Goal: Information Seeking & Learning: Find specific fact

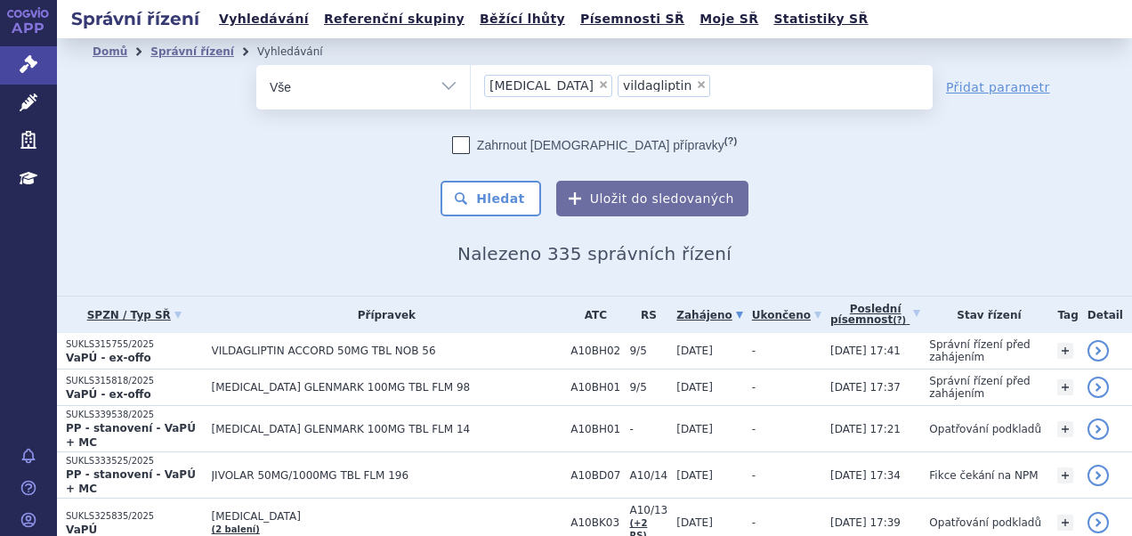
click at [598, 87] on span "×" at bounding box center [603, 84] width 11 height 11
click at [471, 87] on select "sitagliptin vildagliptin" at bounding box center [470, 86] width 1 height 45
select select "vildagliptin"
click at [563, 87] on span "×" at bounding box center [568, 84] width 11 height 11
click at [471, 87] on select "sitagliptin vildagliptin" at bounding box center [470, 86] width 1 height 45
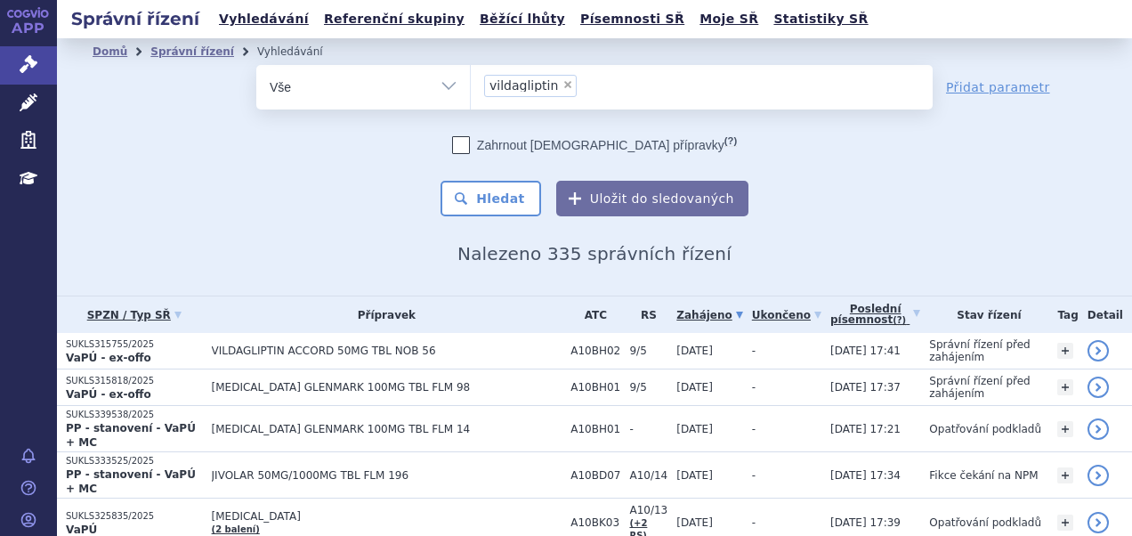
select select
type input "li"
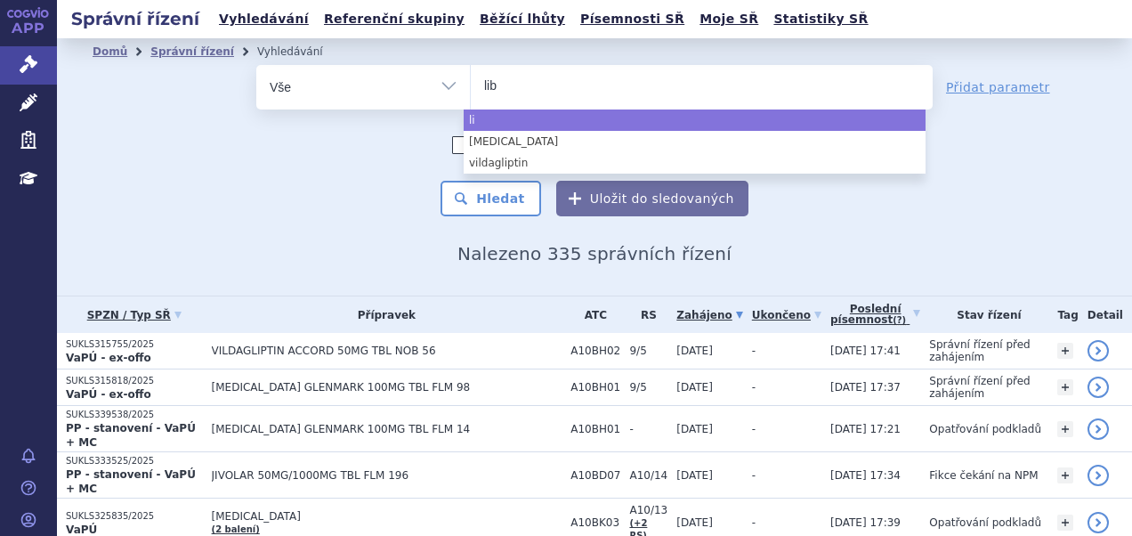
type input "libt"
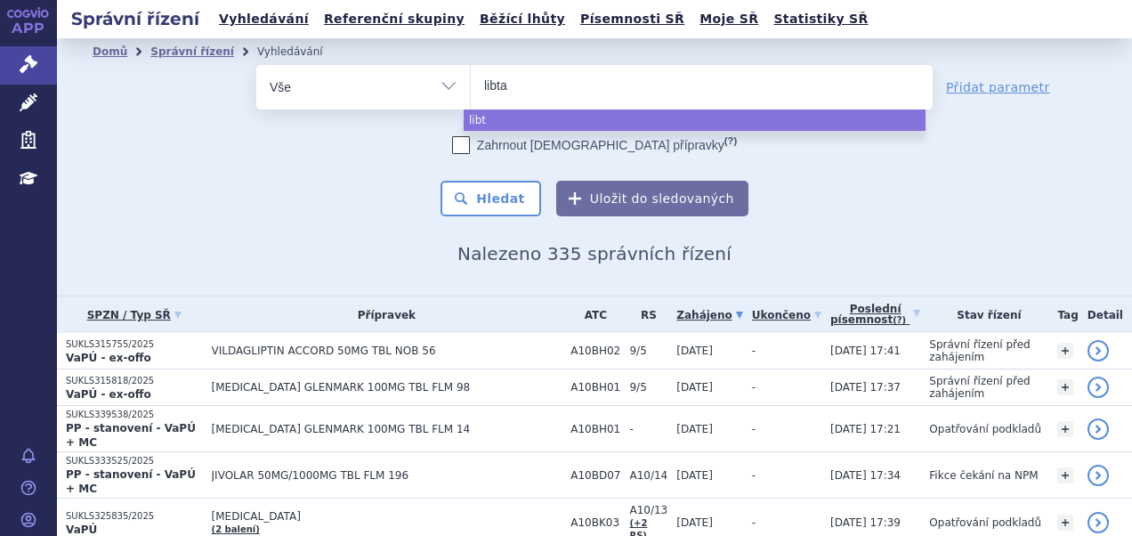
type input "libtay"
type input "libtayo"
select select "libtayo"
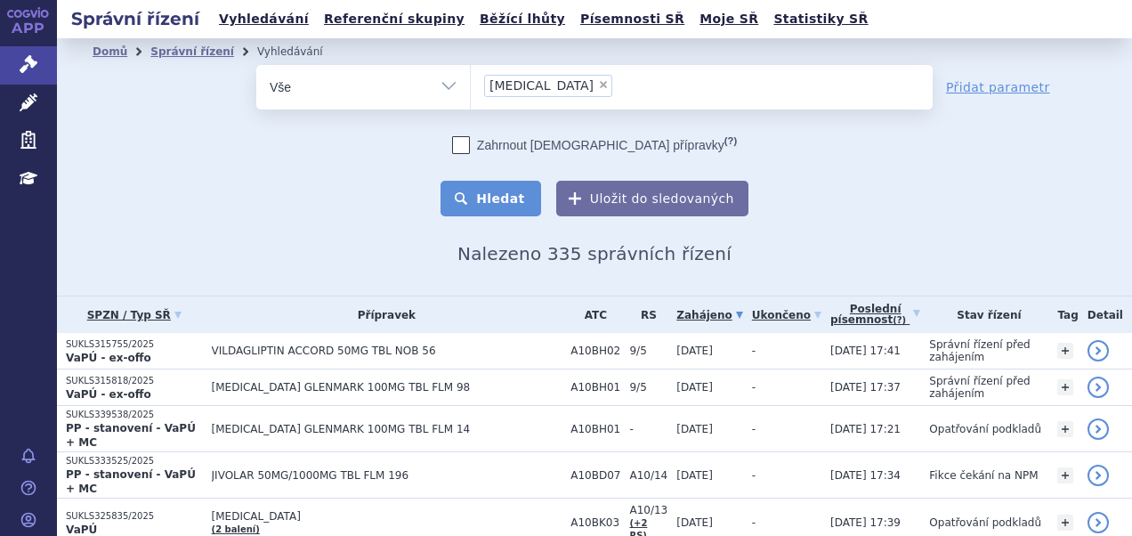
click at [492, 205] on button "Hledat" at bounding box center [491, 199] width 101 height 36
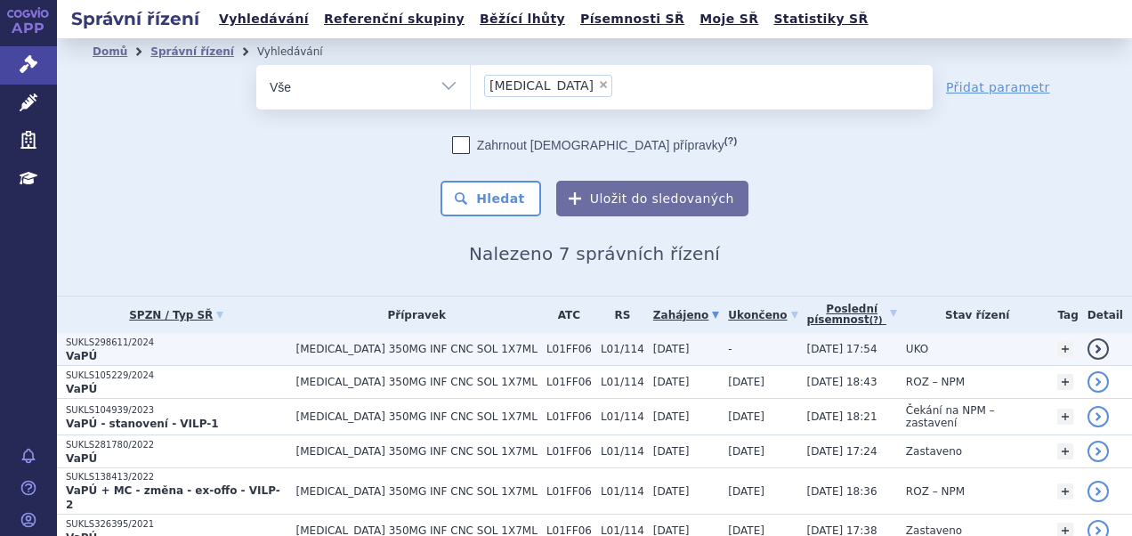
click at [114, 341] on p "SUKLS298611/2024" at bounding box center [177, 343] width 222 height 12
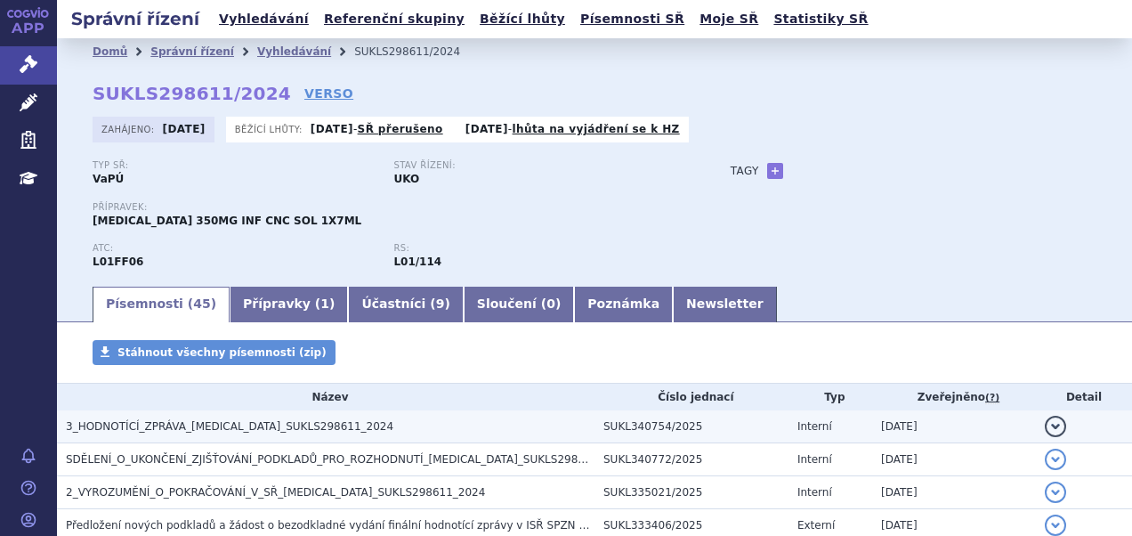
click at [216, 418] on h3 "3_HODNOTÍCÍ_ZPRÁVA_LIBTAYO_SUKLS298611_2024" at bounding box center [330, 427] width 529 height 18
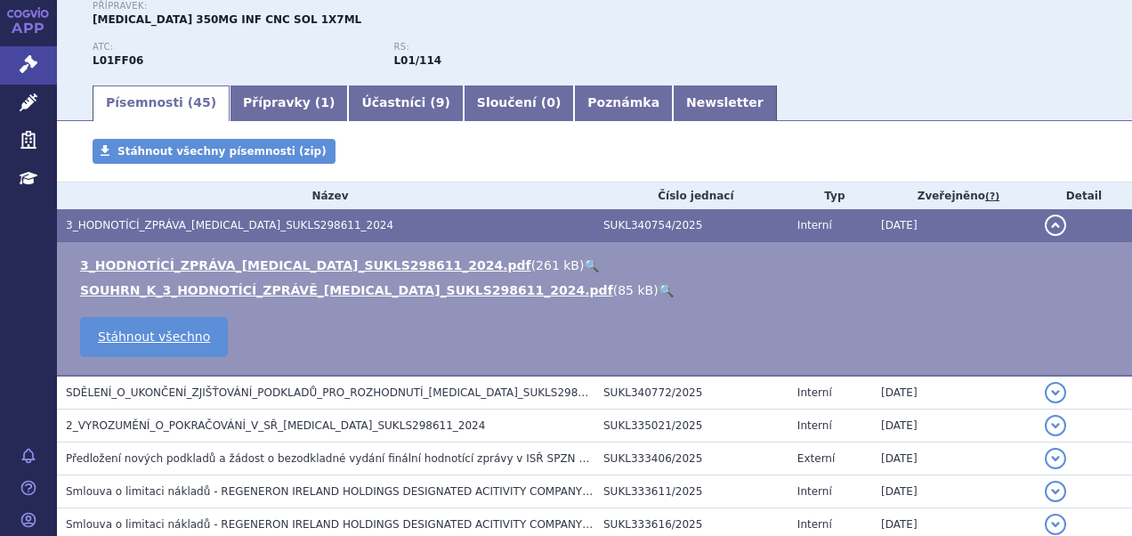
scroll to position [224, 0]
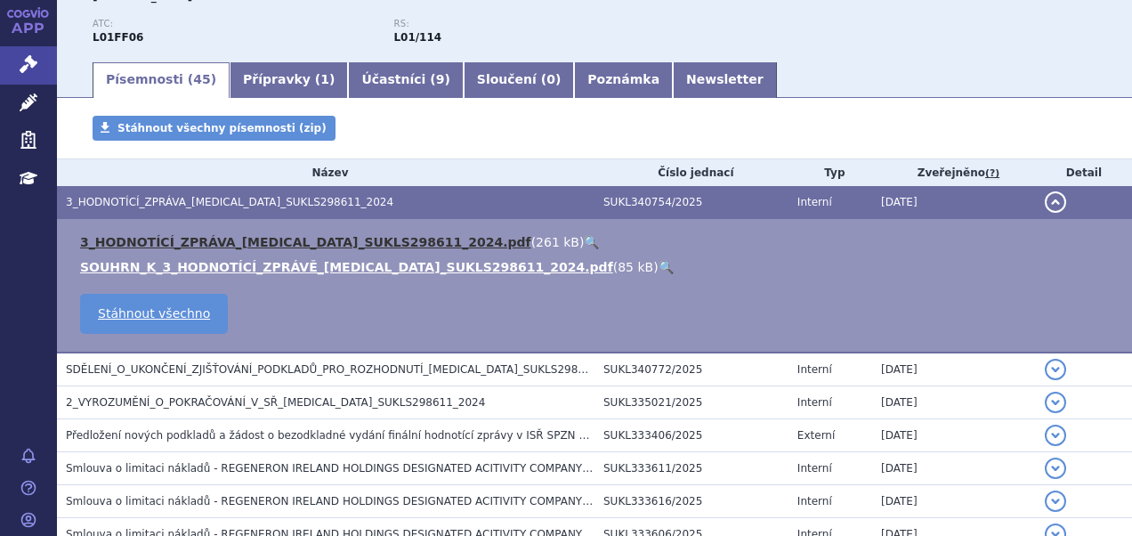
click at [315, 238] on link "3_HODNOTÍCÍ_ZPRÁVA_[MEDICAL_DATA]_SUKLS298611_2024.pdf" at bounding box center [305, 242] width 451 height 14
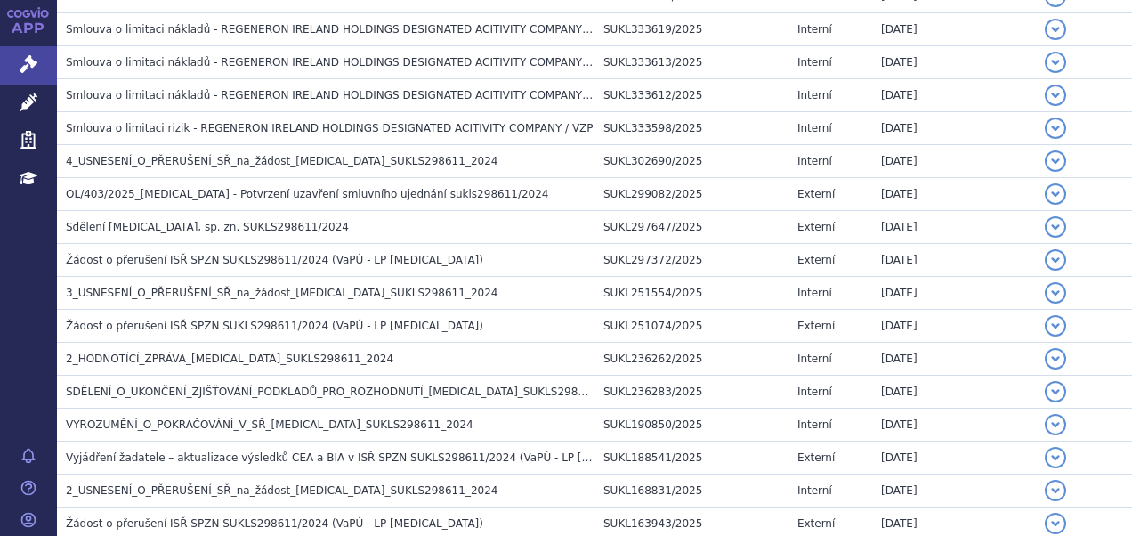
scroll to position [663, 0]
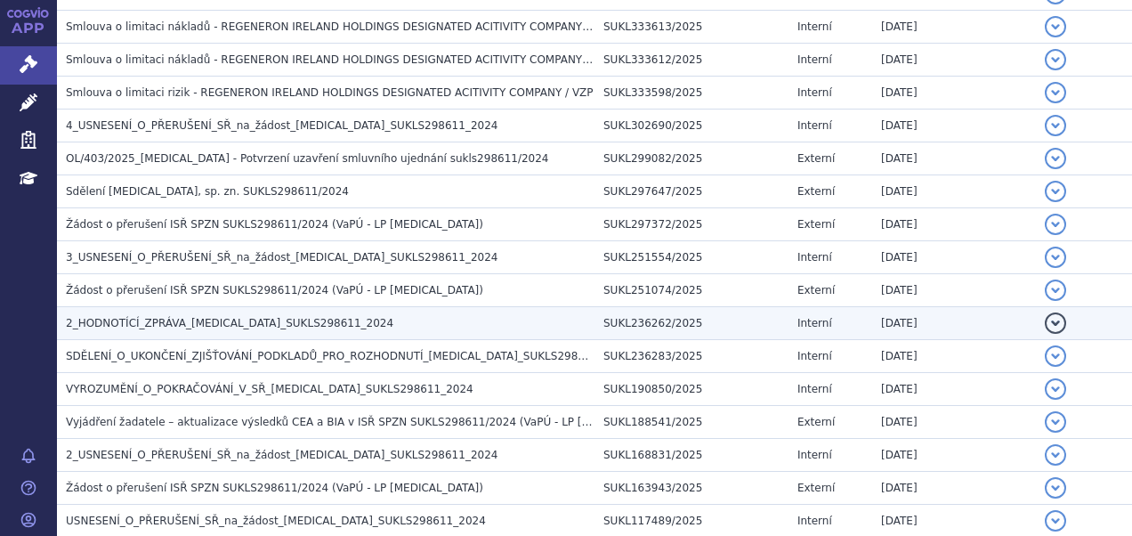
click at [279, 317] on span "2_HODNOTÍCÍ_ZPRÁVA_[MEDICAL_DATA]_SUKLS298611_2024" at bounding box center [230, 323] width 328 height 12
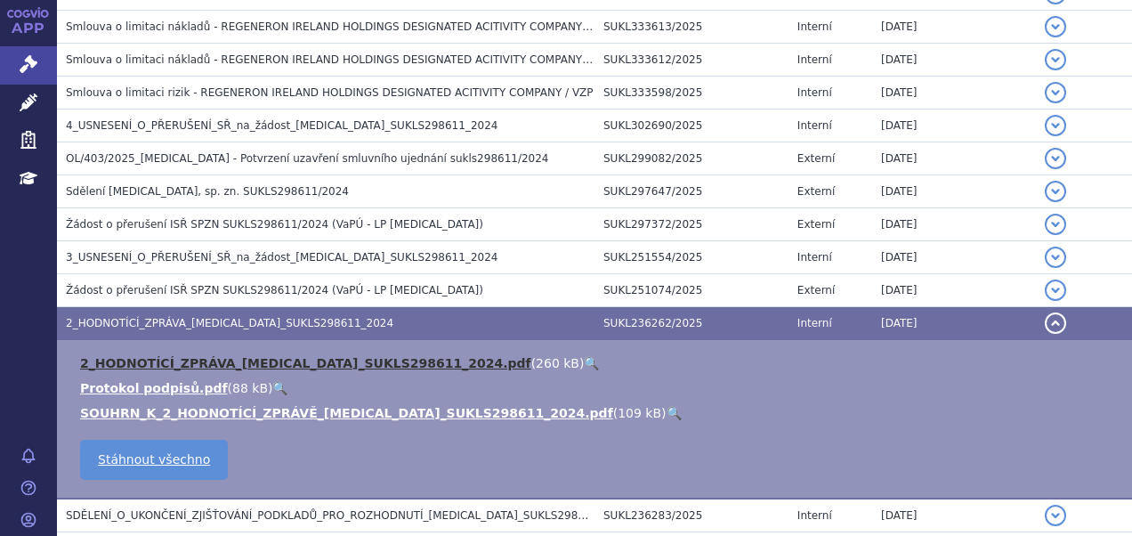
click at [280, 361] on link "2_HODNOTÍCÍ_ZPRÁVA_[MEDICAL_DATA]_SUKLS298611_2024.pdf" at bounding box center [305, 363] width 451 height 14
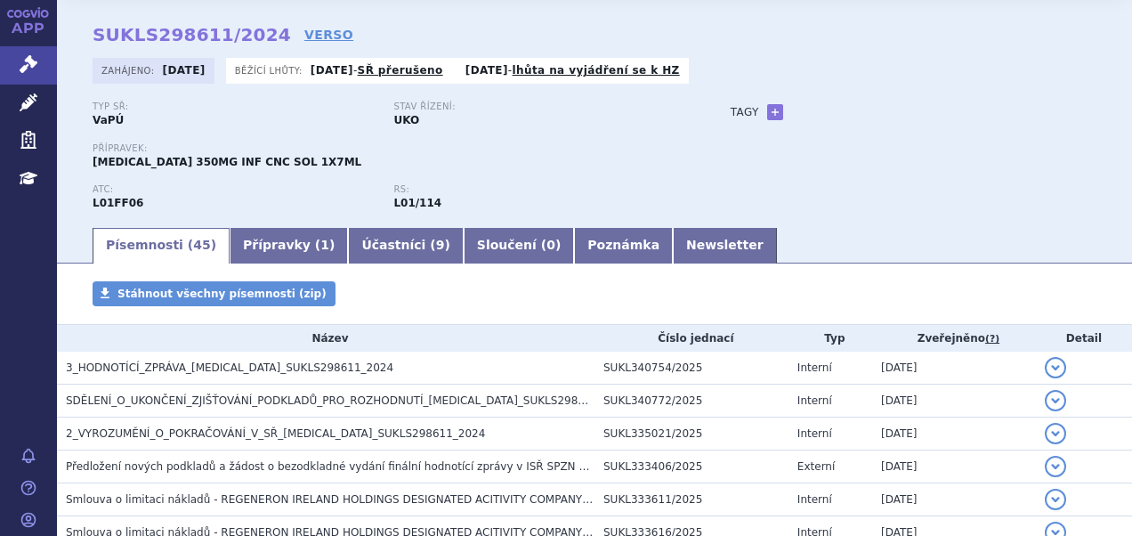
scroll to position [0, 0]
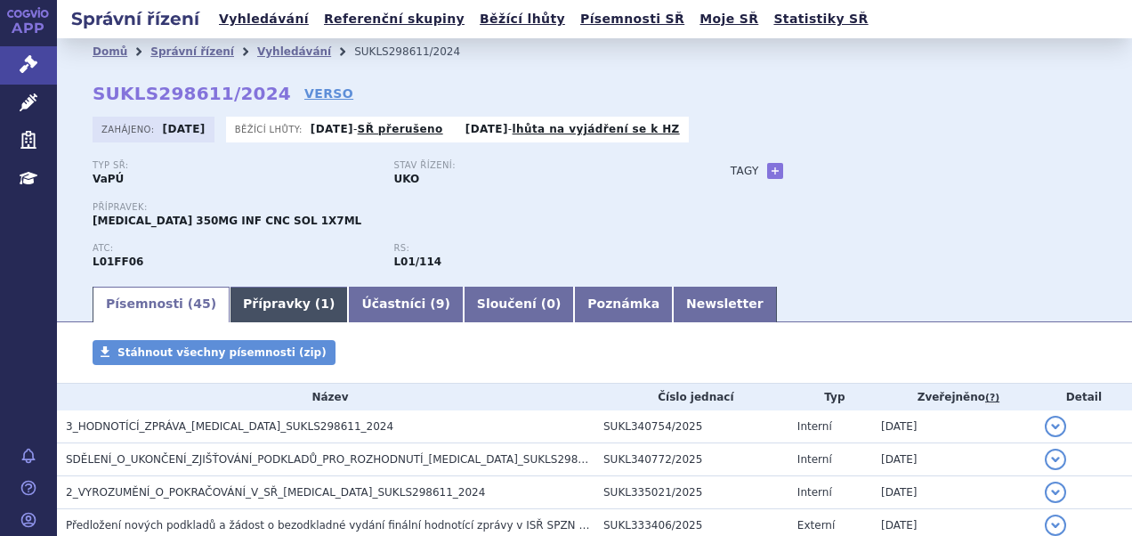
click at [280, 301] on link "Přípravky ( 1 )" at bounding box center [289, 305] width 118 height 36
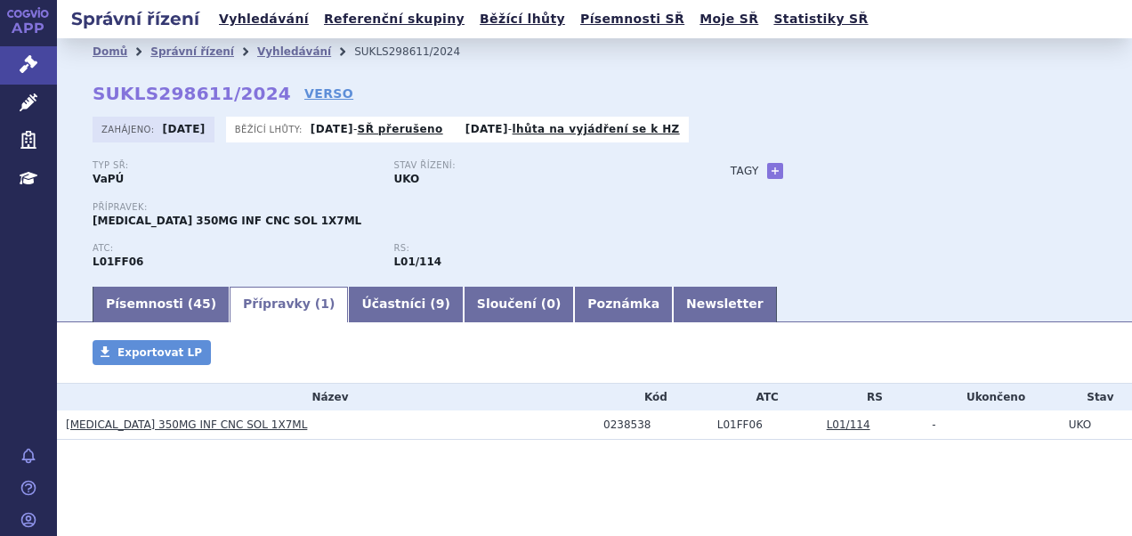
click at [193, 415] on td "[MEDICAL_DATA] 350MG INF CNC SOL 1X7ML" at bounding box center [326, 424] width 538 height 29
click at [183, 424] on link "[MEDICAL_DATA] 350MG INF CNC SOL 1X7ML" at bounding box center [186, 424] width 241 height 12
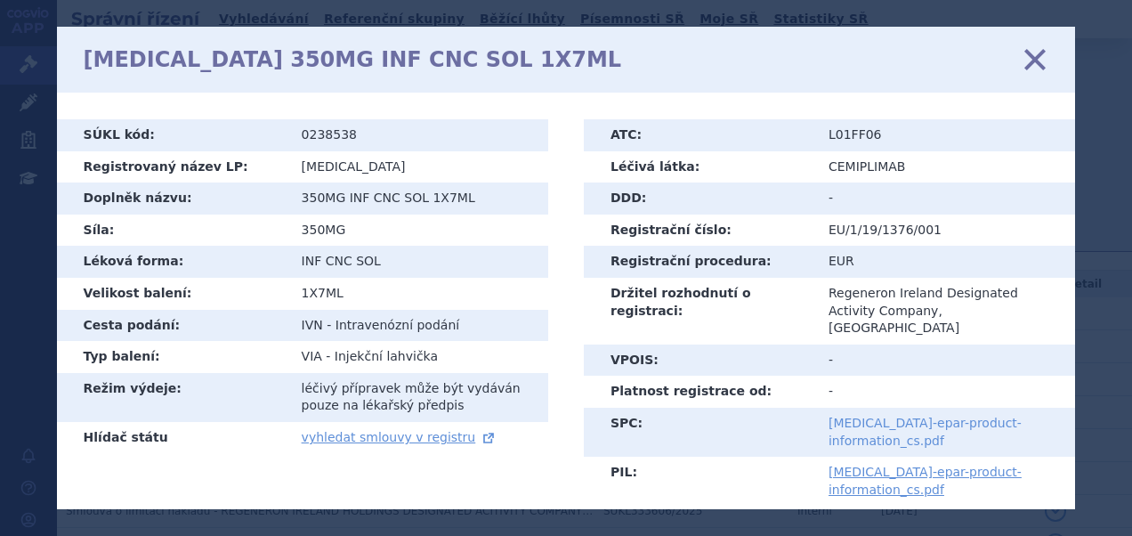
click at [995, 416] on link "[MEDICAL_DATA]-epar-product-information_cs.pdf" at bounding box center [925, 432] width 193 height 32
